Goal: Communication & Community: Ask a question

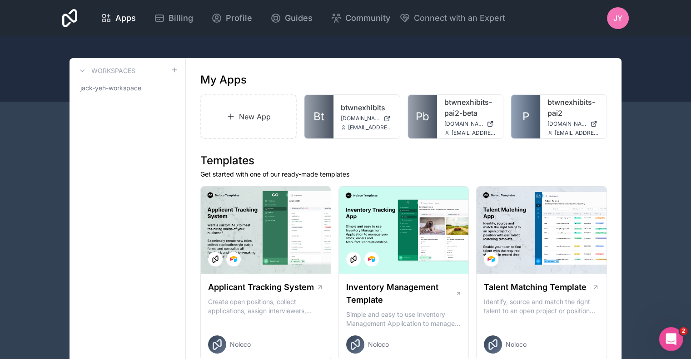
click at [667, 333] on icon "Open Intercom Messenger" at bounding box center [669, 338] width 15 height 15
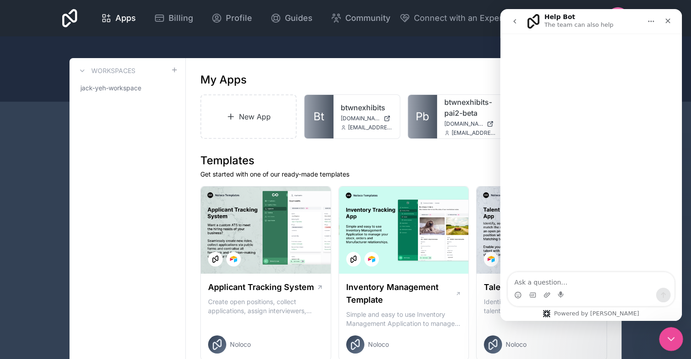
click at [670, 339] on icon "Close Intercom Messenger" at bounding box center [669, 337] width 11 height 11
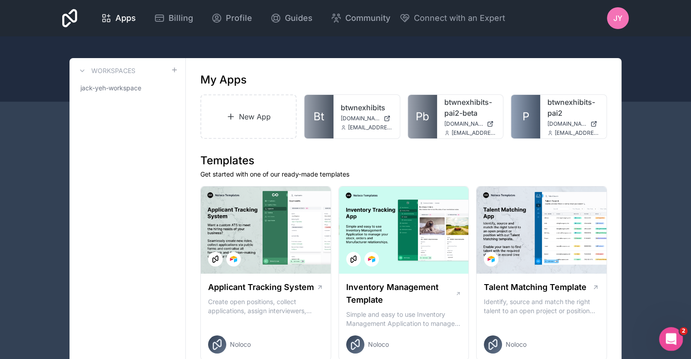
click at [683, 335] on span "2" at bounding box center [683, 331] width 8 height 8
click at [667, 338] on icon "Open Intercom Messenger" at bounding box center [669, 338] width 15 height 15
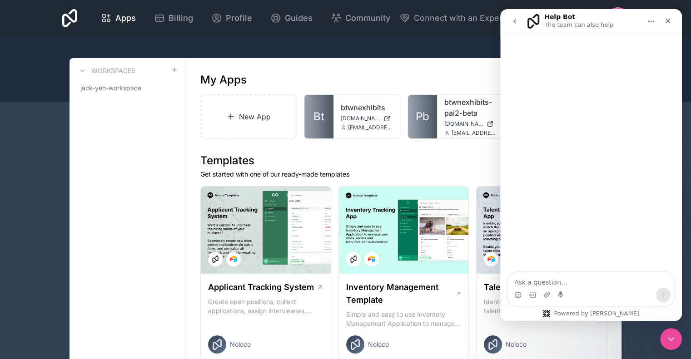
click at [510, 19] on button "go back" at bounding box center [514, 21] width 17 height 17
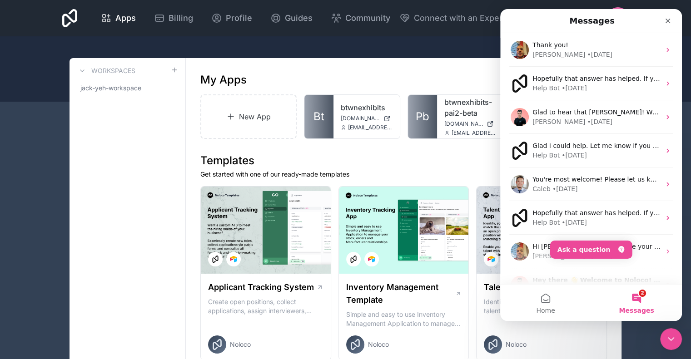
click at [639, 298] on button "2 Messages" at bounding box center [636, 303] width 91 height 36
click at [587, 248] on button "Ask a question" at bounding box center [591, 250] width 82 height 18
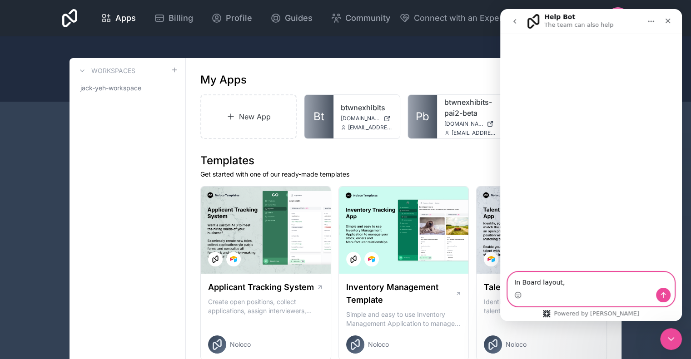
click at [573, 283] on textarea "In Board layout," at bounding box center [591, 279] width 166 height 15
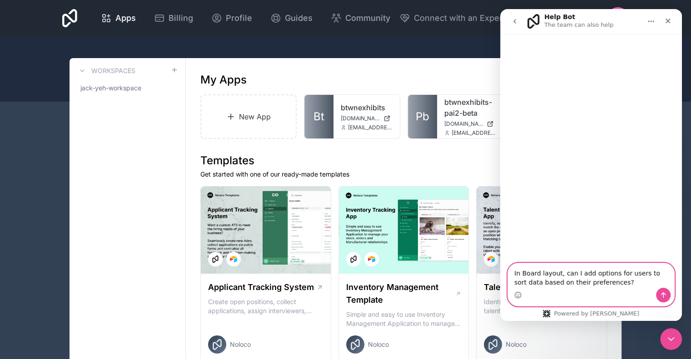
type textarea "In Board layout, can I add options for users to sort data based on their prefer…"
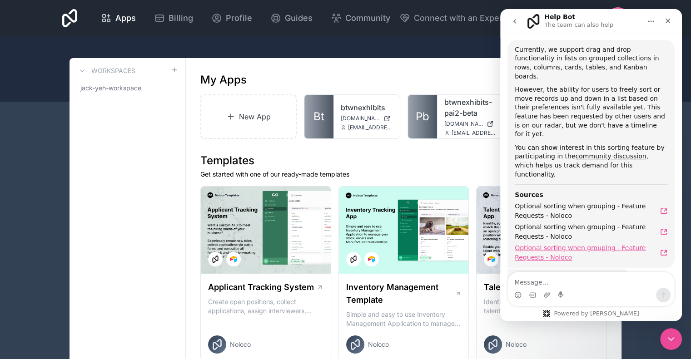
scroll to position [75, 0]
